Goal: Find specific page/section: Find specific page/section

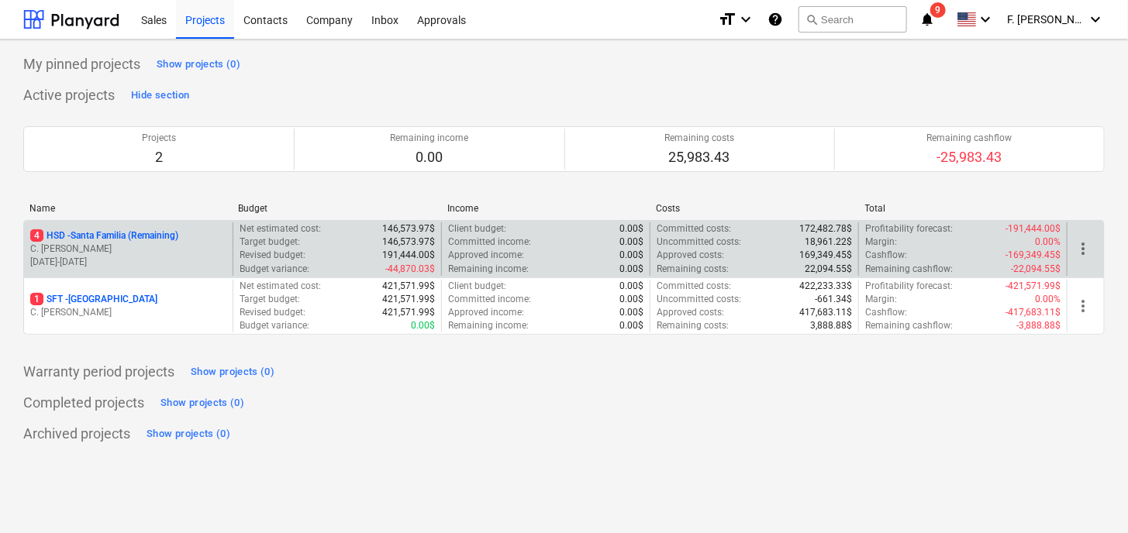
click at [140, 261] on p "[DATE] - [DATE]" at bounding box center [128, 262] width 196 height 13
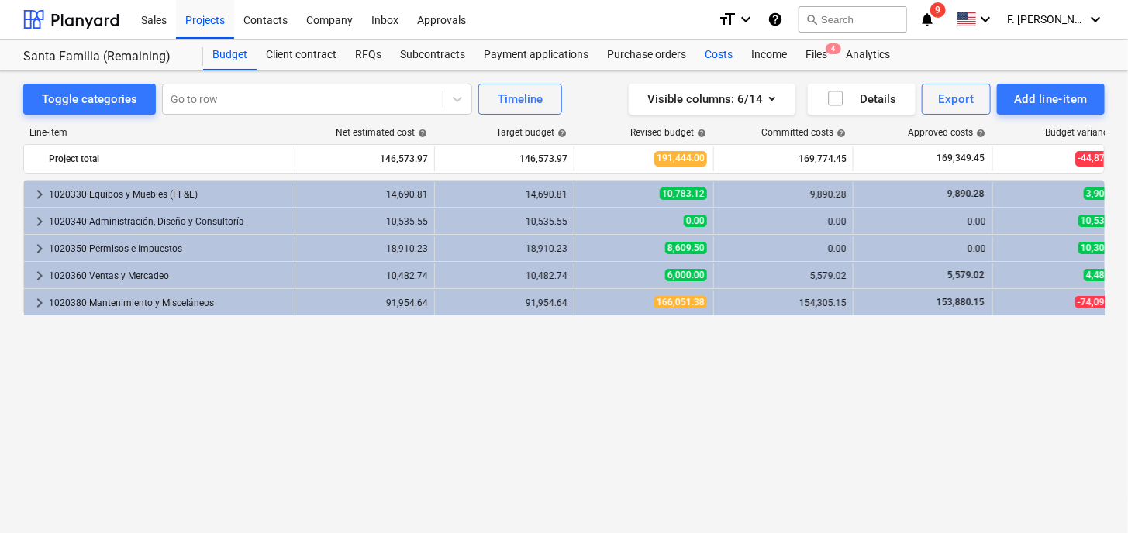
click at [715, 57] on div "Costs" at bounding box center [718, 55] width 47 height 31
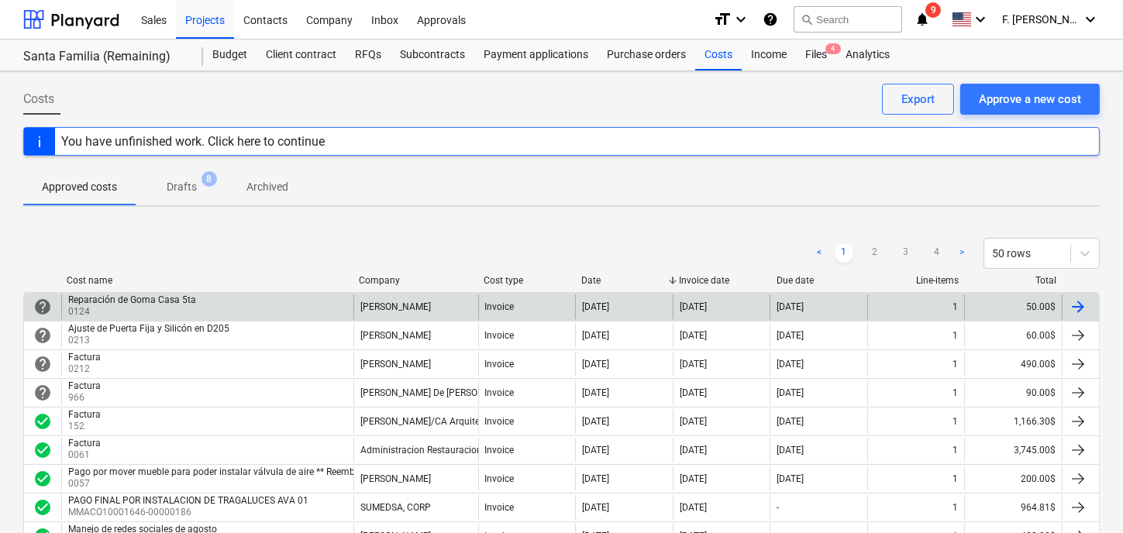
click at [137, 300] on div "Reparación de Goma Casa 5ta" at bounding box center [132, 300] width 128 height 11
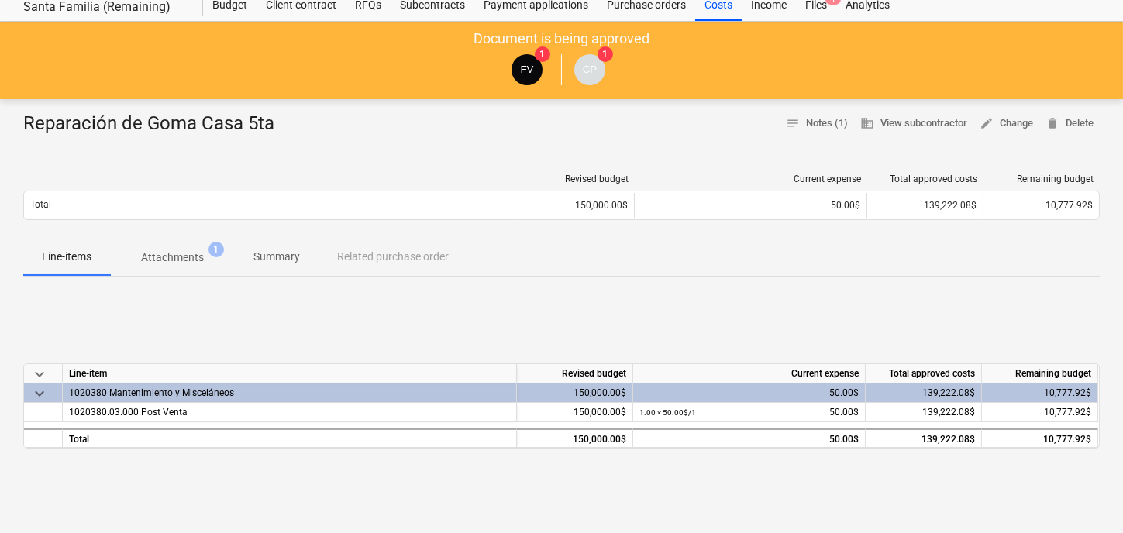
scroll to position [78, 0]
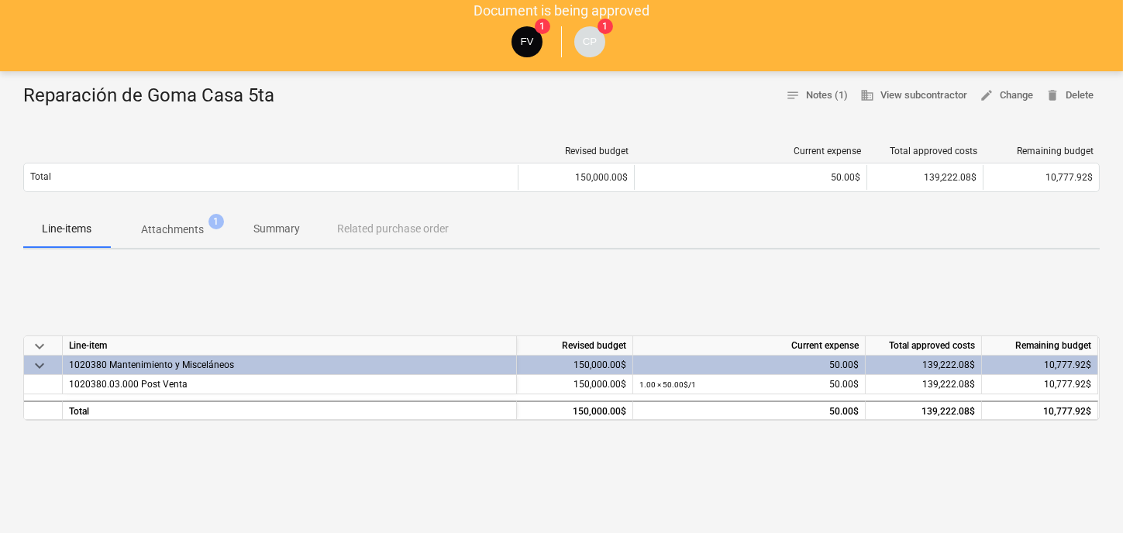
click at [174, 232] on p "Attachments" at bounding box center [172, 230] width 63 height 16
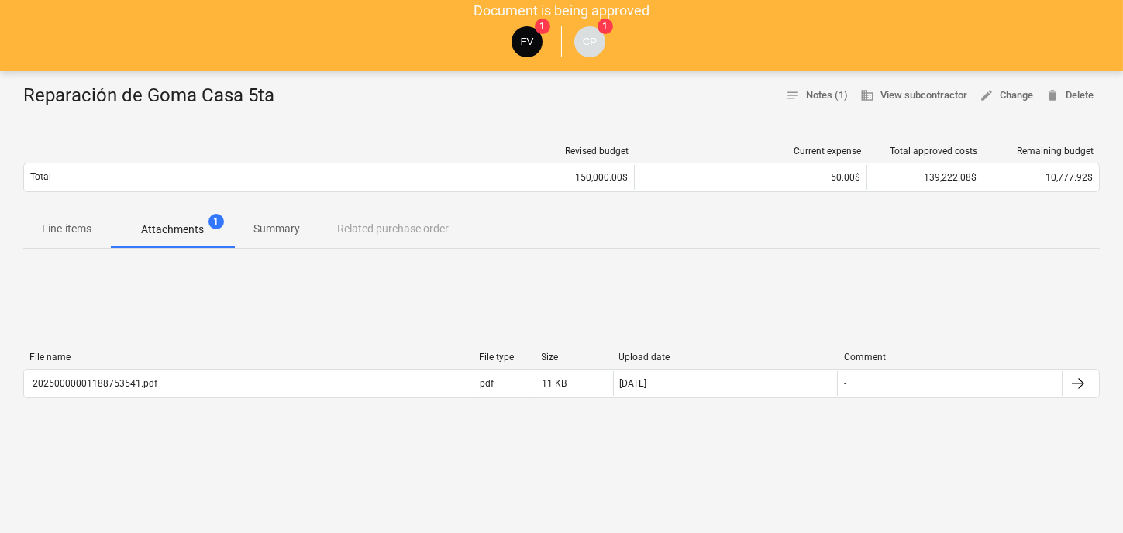
click at [287, 229] on p "Summary" at bounding box center [276, 229] width 47 height 16
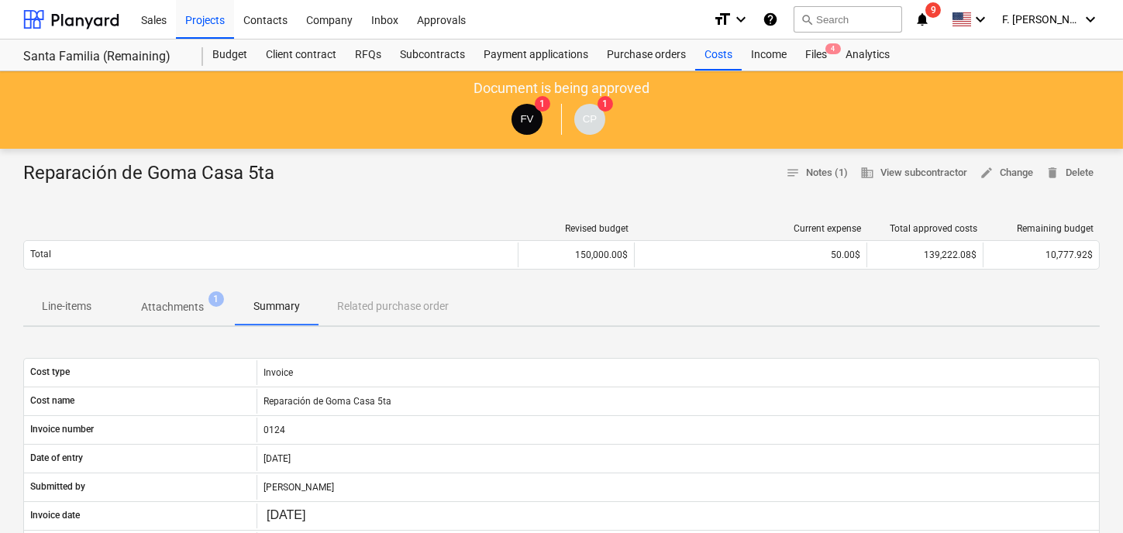
click at [385, 309] on div "Line-items Attachments 1 Summary Related purchase order" at bounding box center [561, 306] width 1077 height 37
click at [378, 302] on div "Line-items Attachments 1 Summary Related purchase order" at bounding box center [561, 306] width 1077 height 37
click at [276, 306] on p "Summary" at bounding box center [276, 306] width 47 height 16
click at [178, 310] on p "Attachments" at bounding box center [172, 307] width 63 height 16
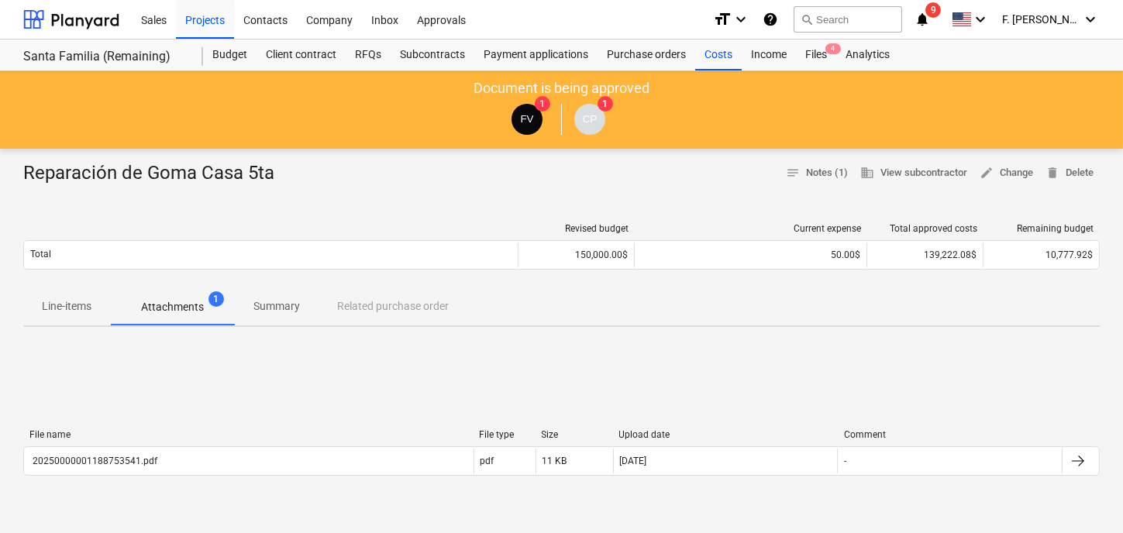
click at [84, 305] on p "Line-items" at bounding box center [67, 306] width 50 height 16
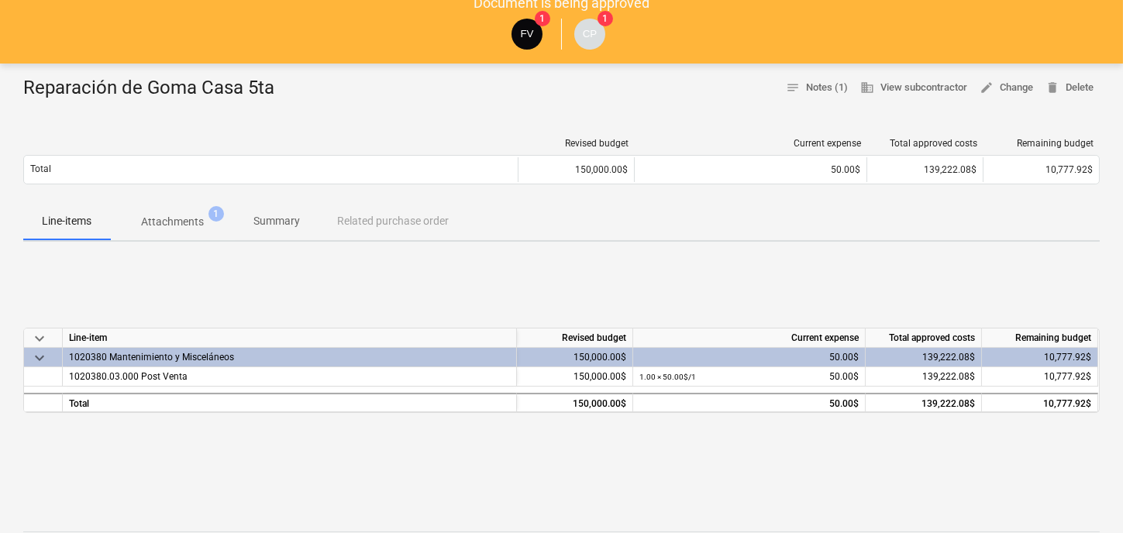
scroll to position [233, 0]
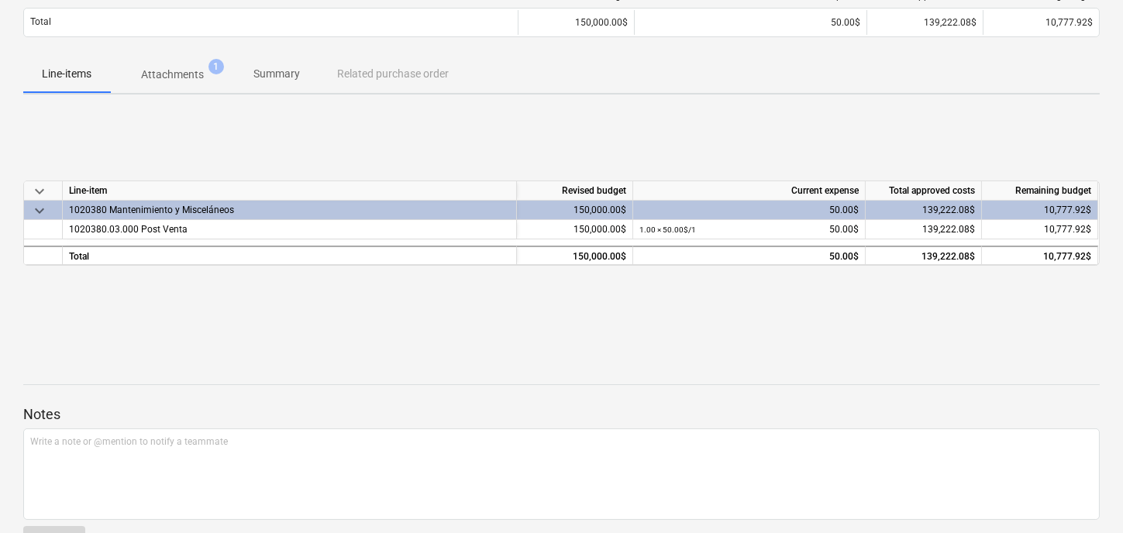
click at [41, 208] on span "keyboard_arrow_down" at bounding box center [39, 211] width 19 height 19
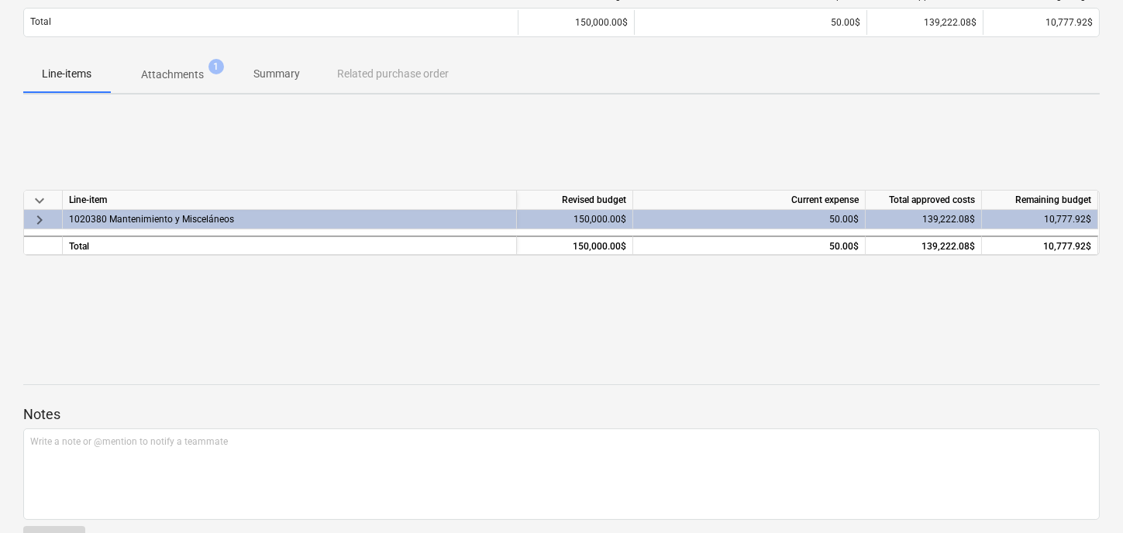
click at [42, 216] on span "keyboard_arrow_right" at bounding box center [39, 220] width 19 height 19
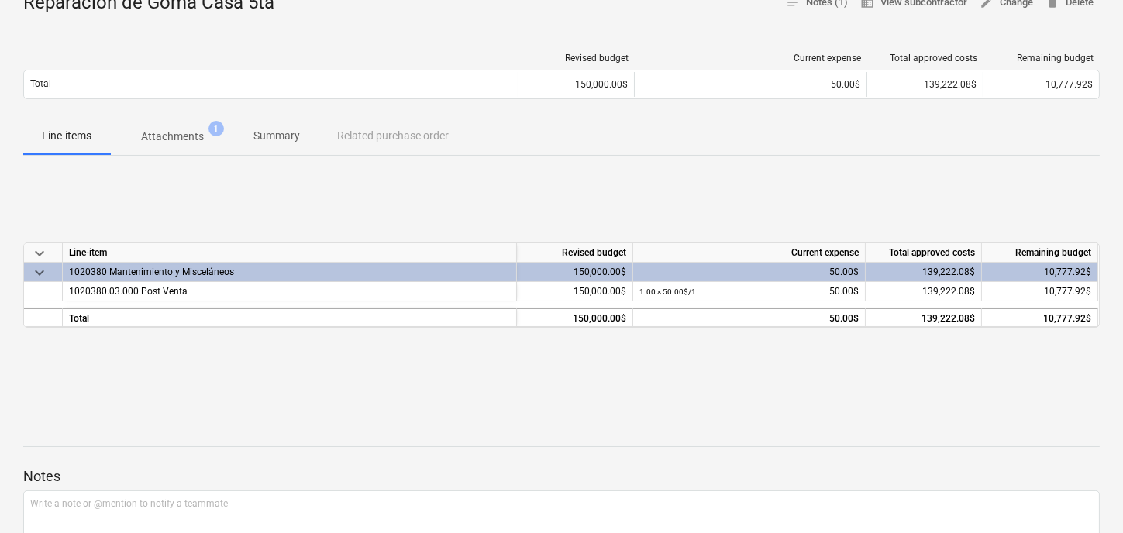
scroll to position [0, 0]
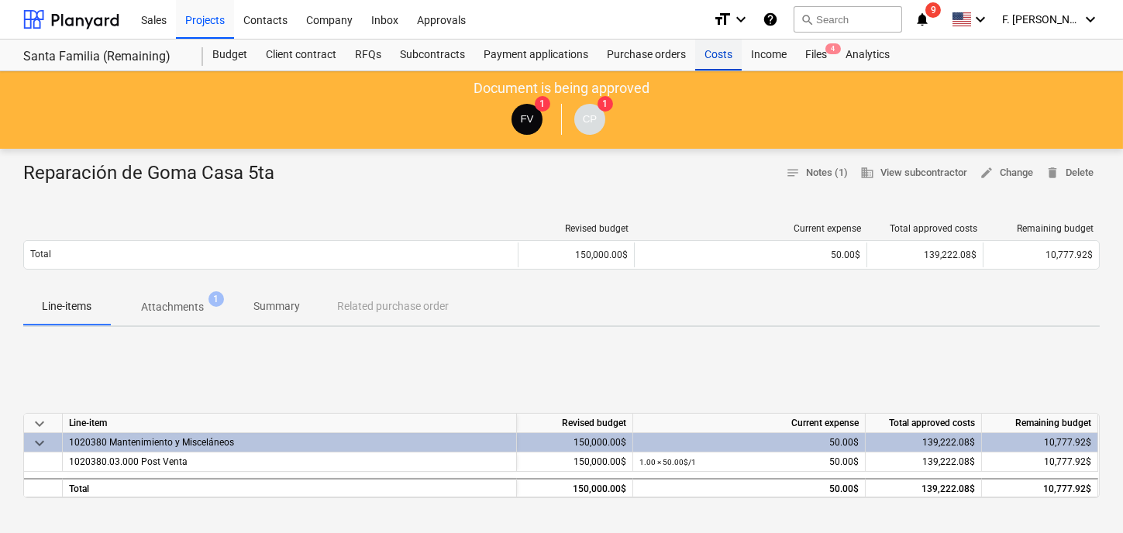
click at [715, 53] on div "Costs" at bounding box center [718, 55] width 47 height 31
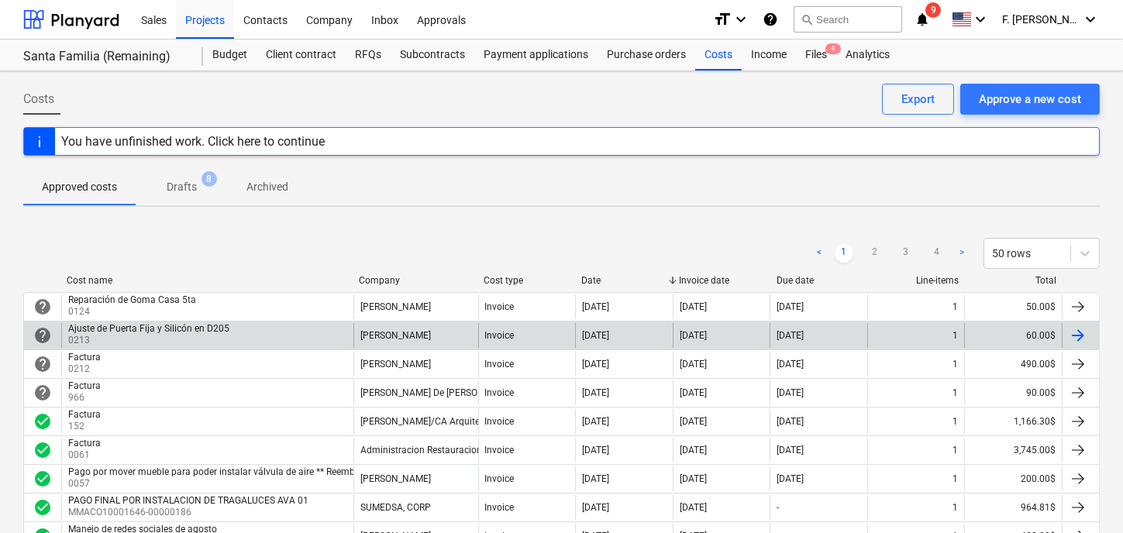
click at [156, 330] on div "Ajuste de Puerta Fija y Silicón en D205" at bounding box center [148, 328] width 161 height 11
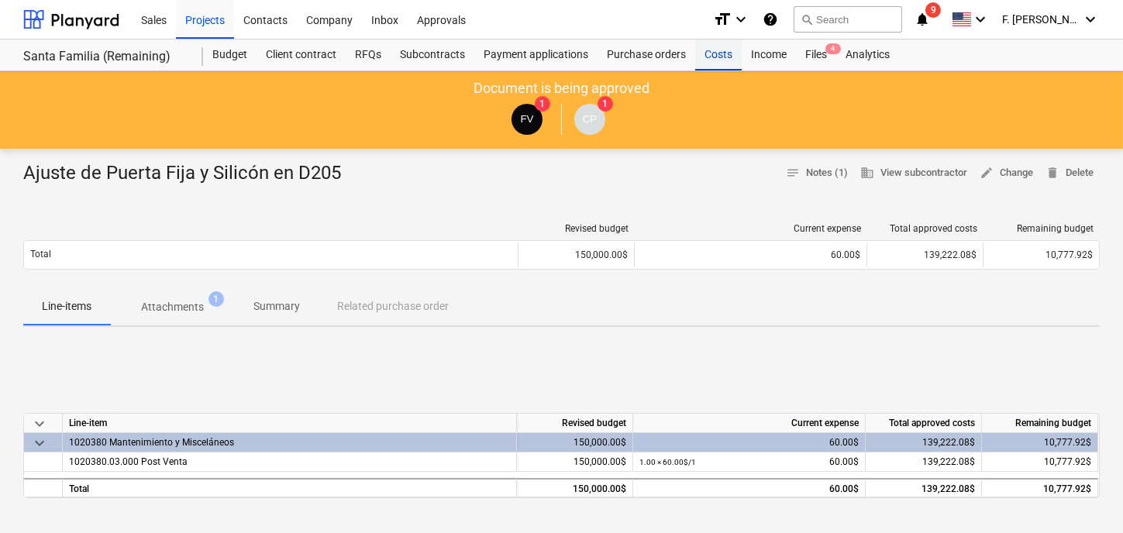
click at [712, 64] on div "Costs" at bounding box center [718, 55] width 47 height 31
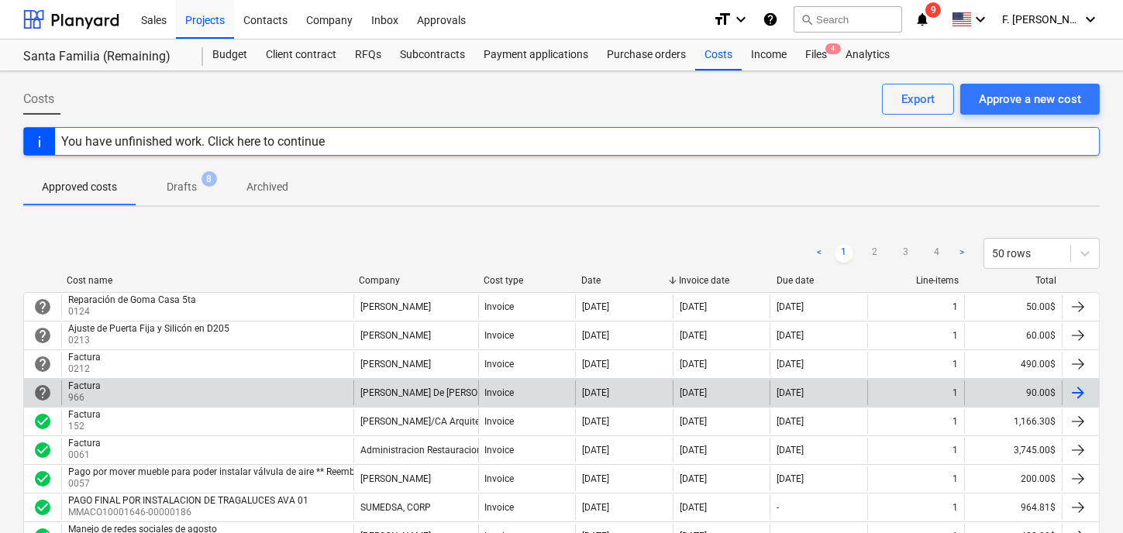
click at [154, 403] on div "Factura 966" at bounding box center [207, 393] width 292 height 25
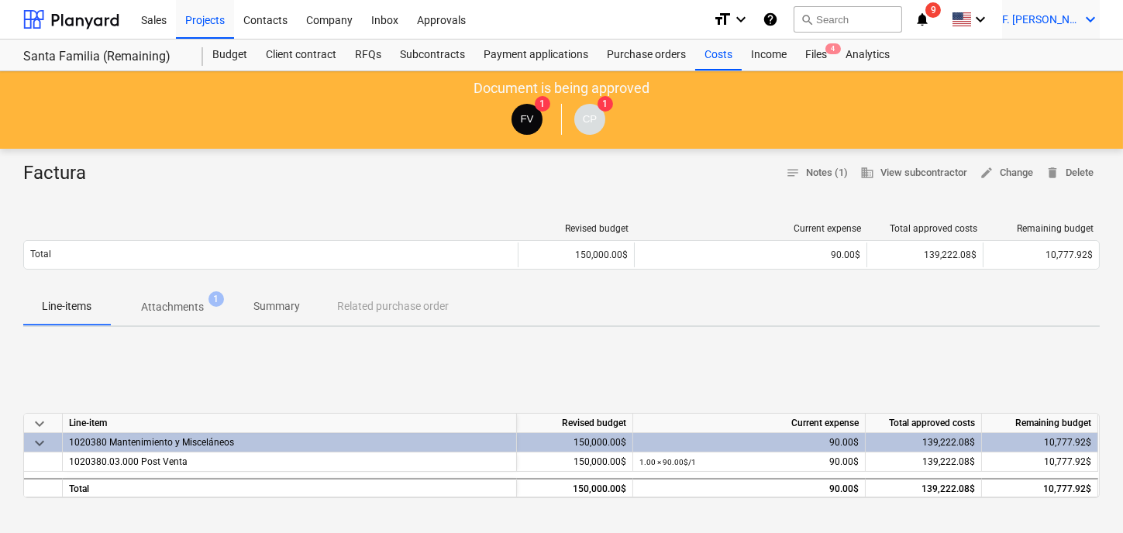
click at [1091, 22] on icon "keyboard_arrow_down" at bounding box center [1090, 19] width 19 height 19
click at [1054, 85] on div "Log out" at bounding box center [1053, 85] width 93 height 25
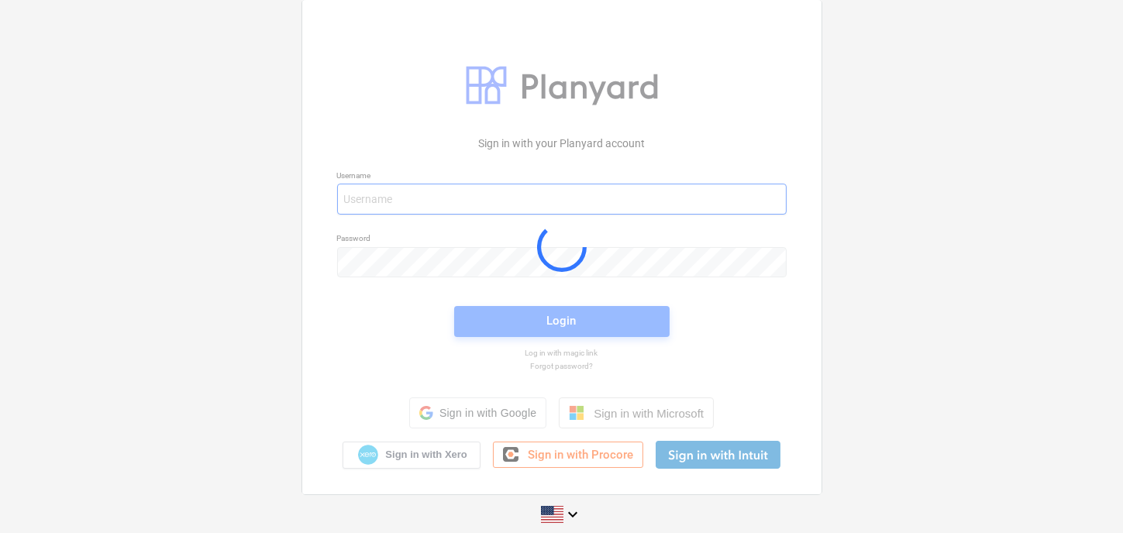
type input "[EMAIL_ADDRESS][DOMAIN_NAME]"
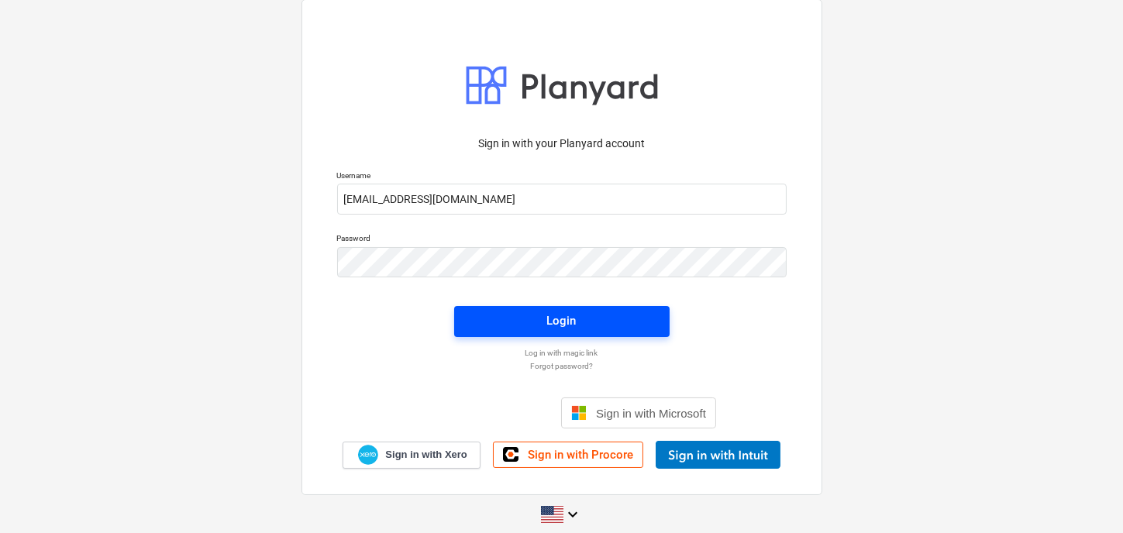
click at [574, 330] on div "Login" at bounding box center [561, 321] width 29 height 20
